Goal: Transaction & Acquisition: Obtain resource

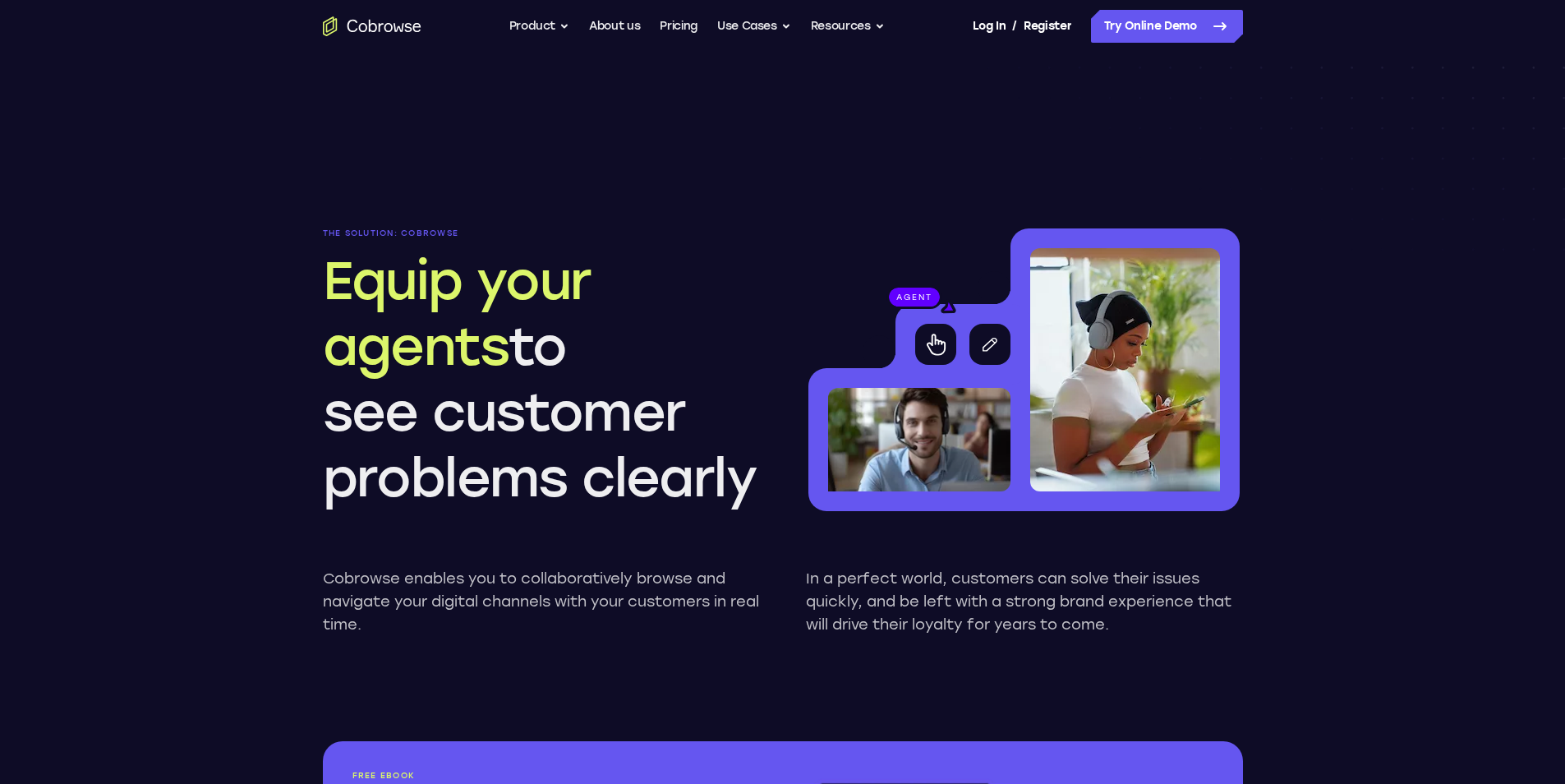
scroll to position [1643, 0]
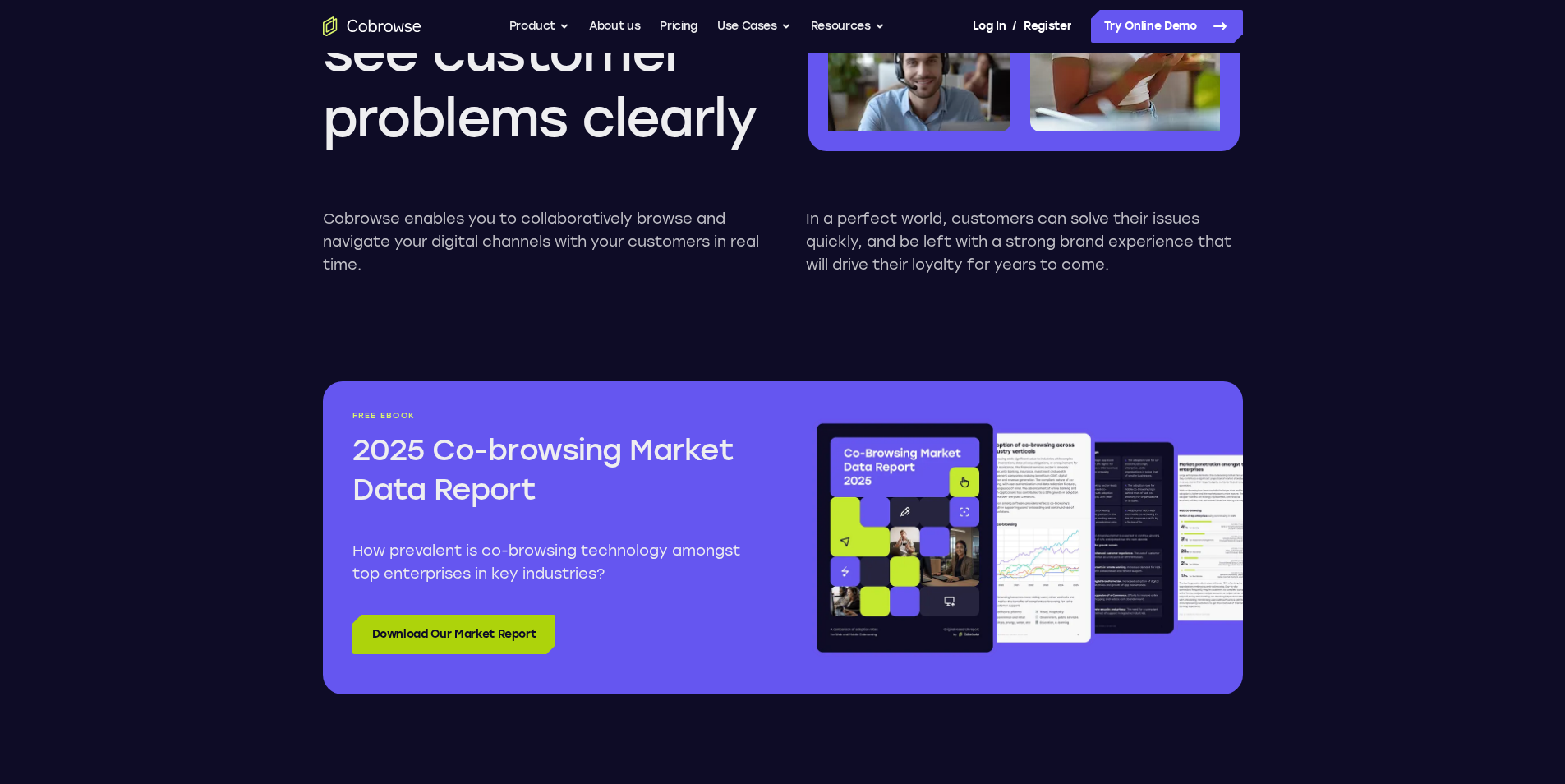
click at [493, 622] on link "Download Our Market Report" at bounding box center [454, 634] width 204 height 39
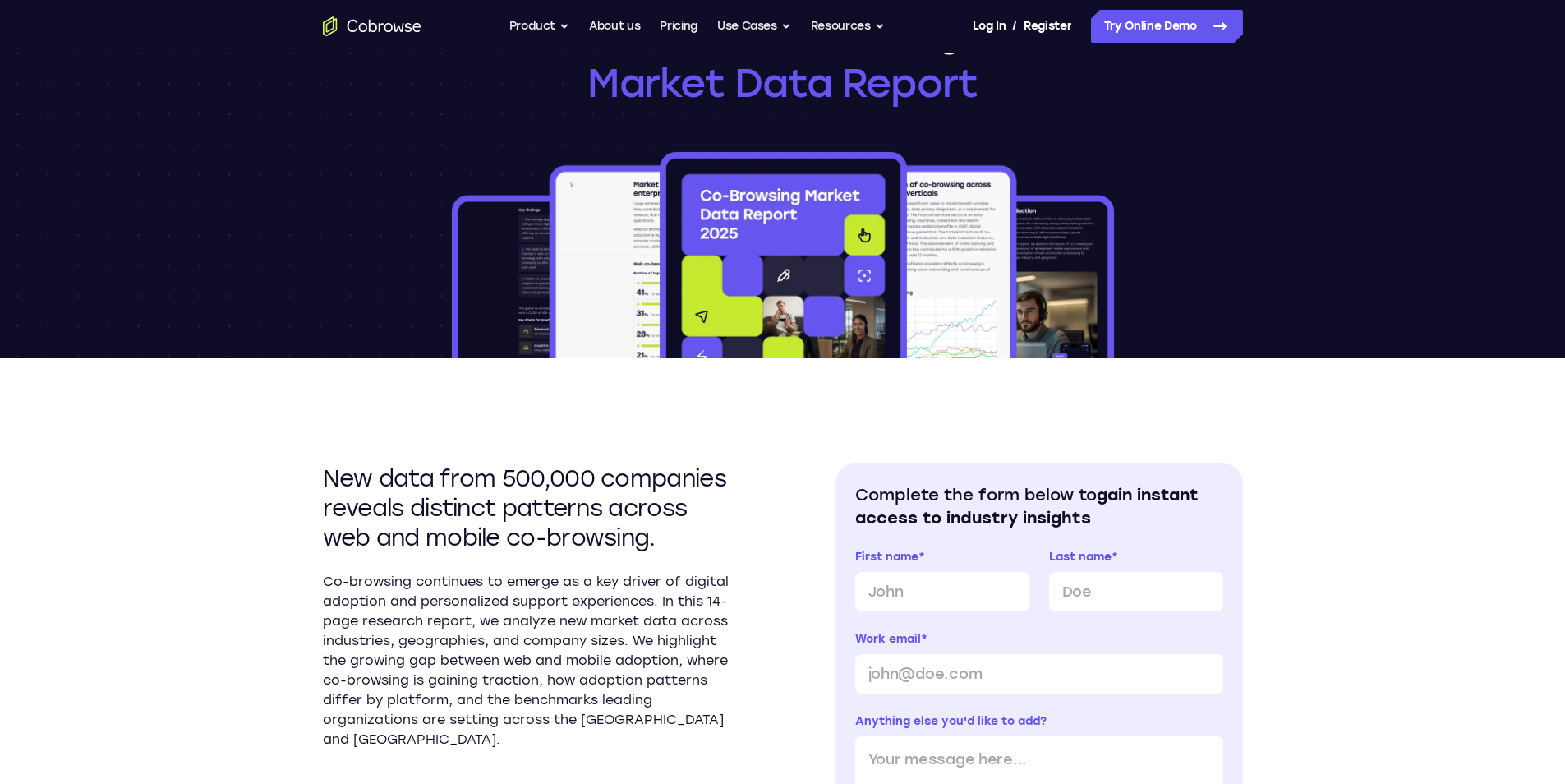
scroll to position [164, 0]
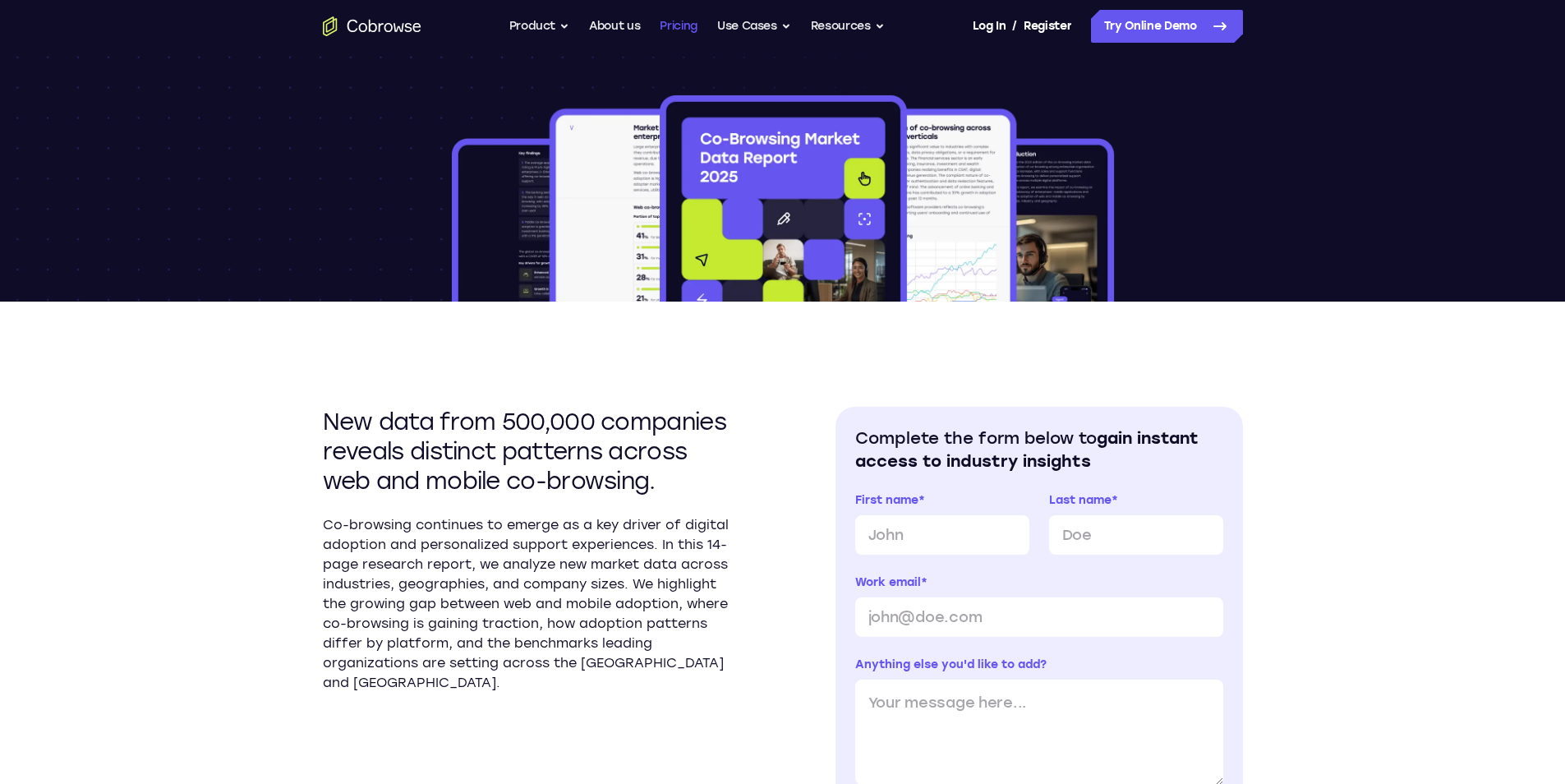
click at [687, 25] on link "Pricing" at bounding box center [679, 26] width 38 height 33
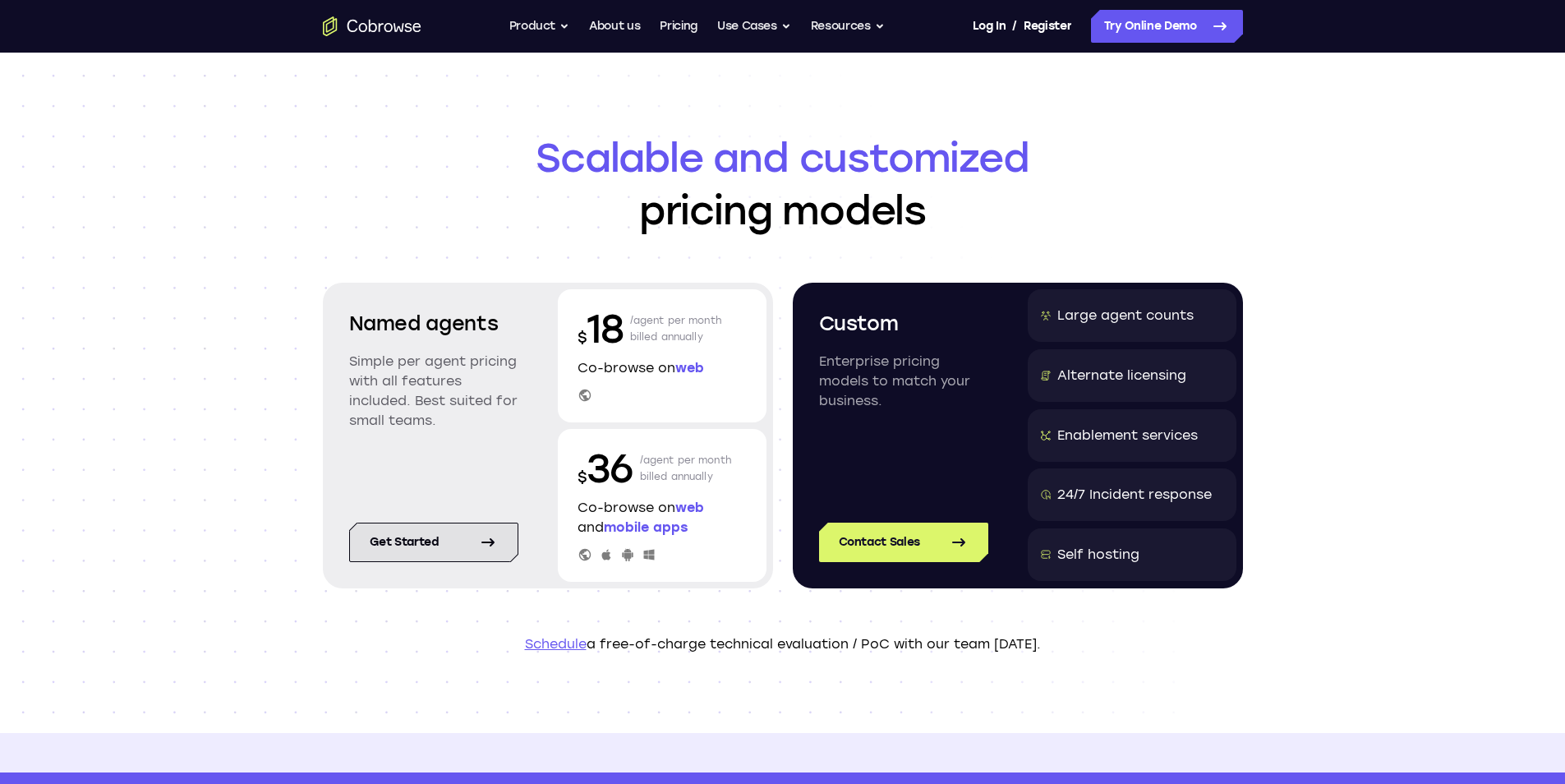
click at [412, 544] on link "Get started" at bounding box center [434, 542] width 169 height 39
